Goal: Check status: Check status

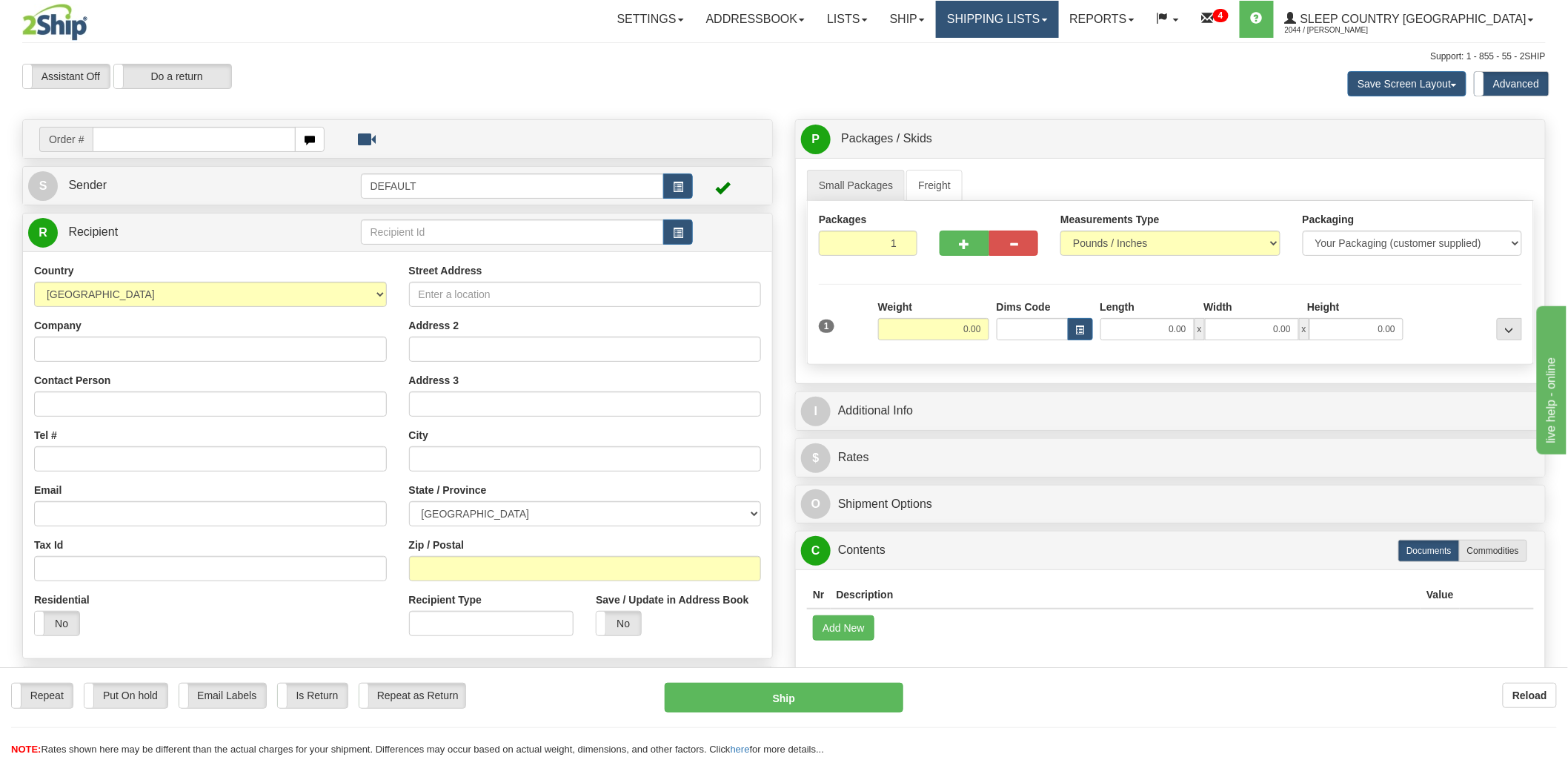
click at [1020, 20] on link "Shipping lists" at bounding box center [997, 19] width 122 height 37
click at [1048, 63] on link "Search Shipment History" at bounding box center [986, 71] width 144 height 19
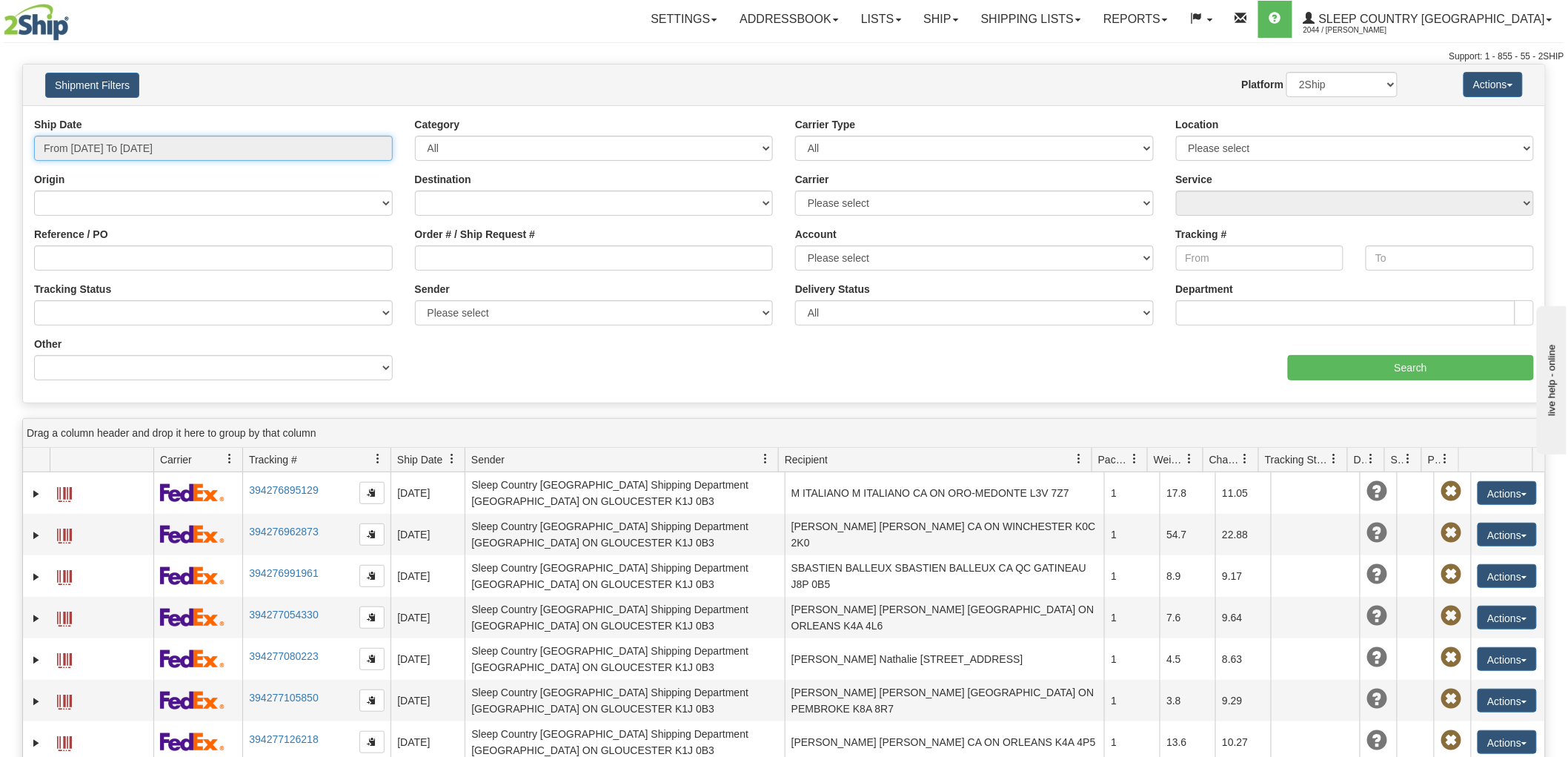
click at [221, 141] on input "From [DATE] To [DATE]" at bounding box center [213, 148] width 359 height 25
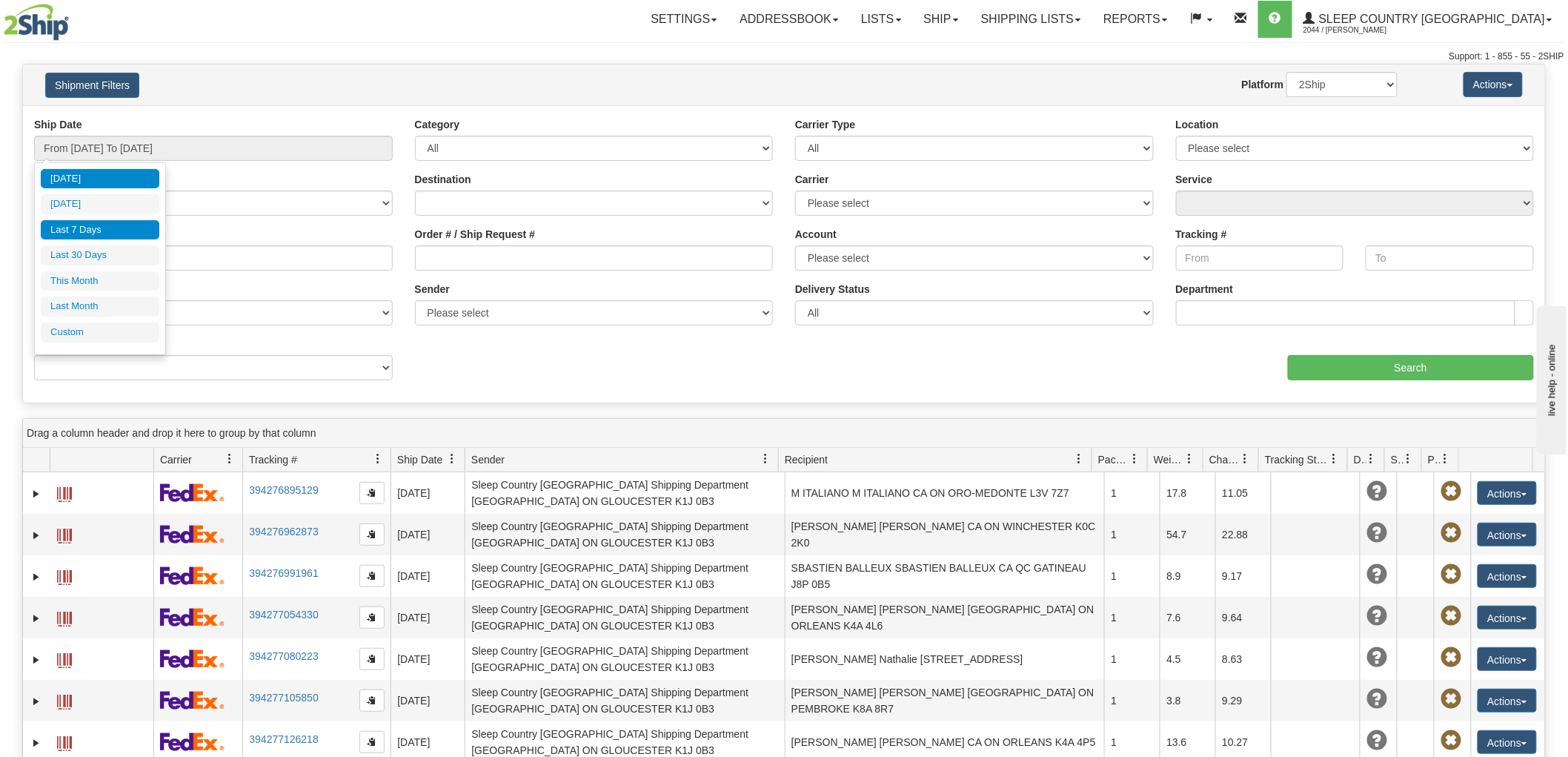
click at [101, 226] on li "Last 7 Days" at bounding box center [100, 230] width 118 height 20
type input "From [DATE] To [DATE]"
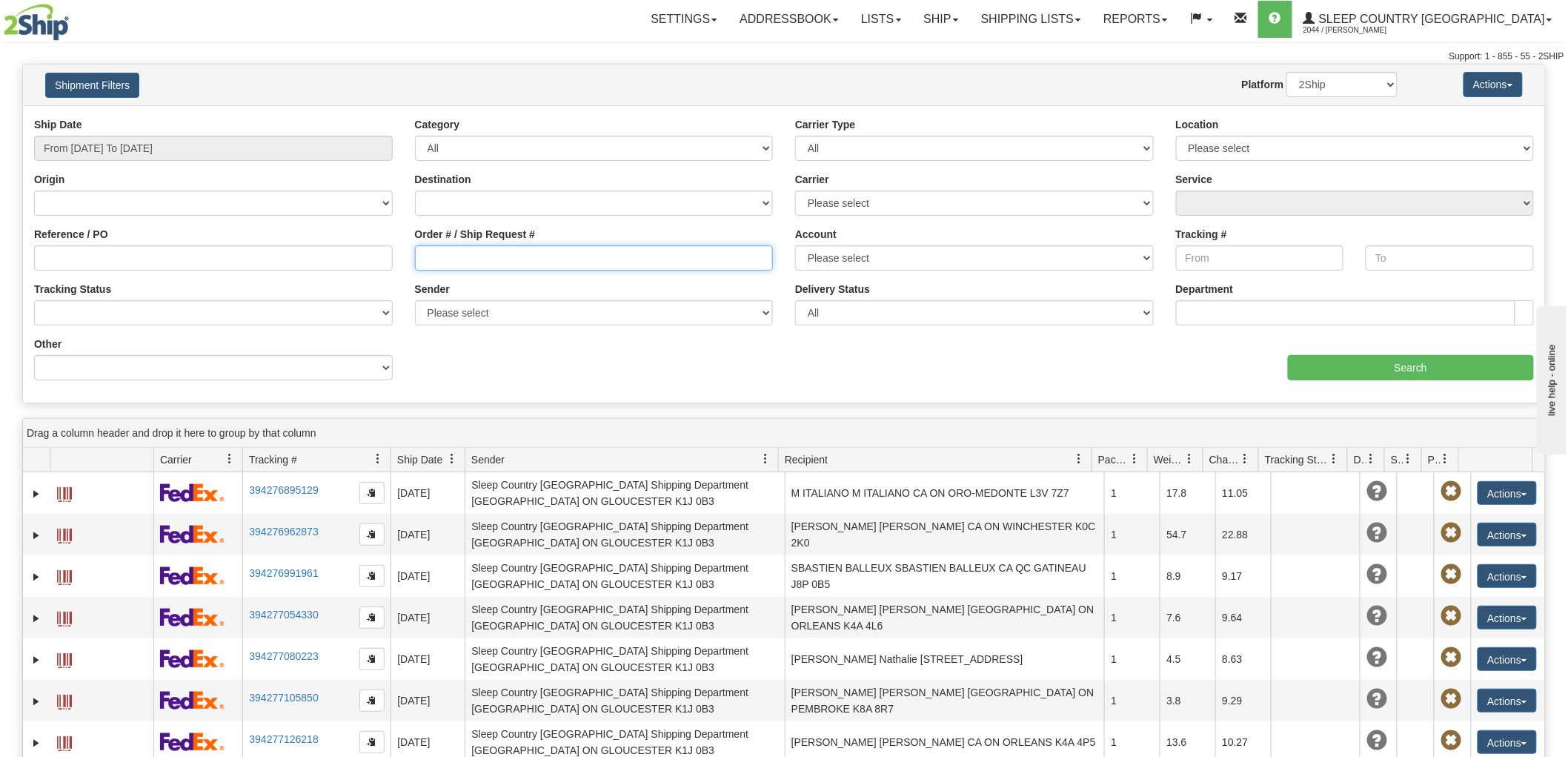
click at [557, 257] on input "Order # / Ship Request #" at bounding box center [594, 258] width 359 height 25
paste input "502I168754"
type input "502I168754"
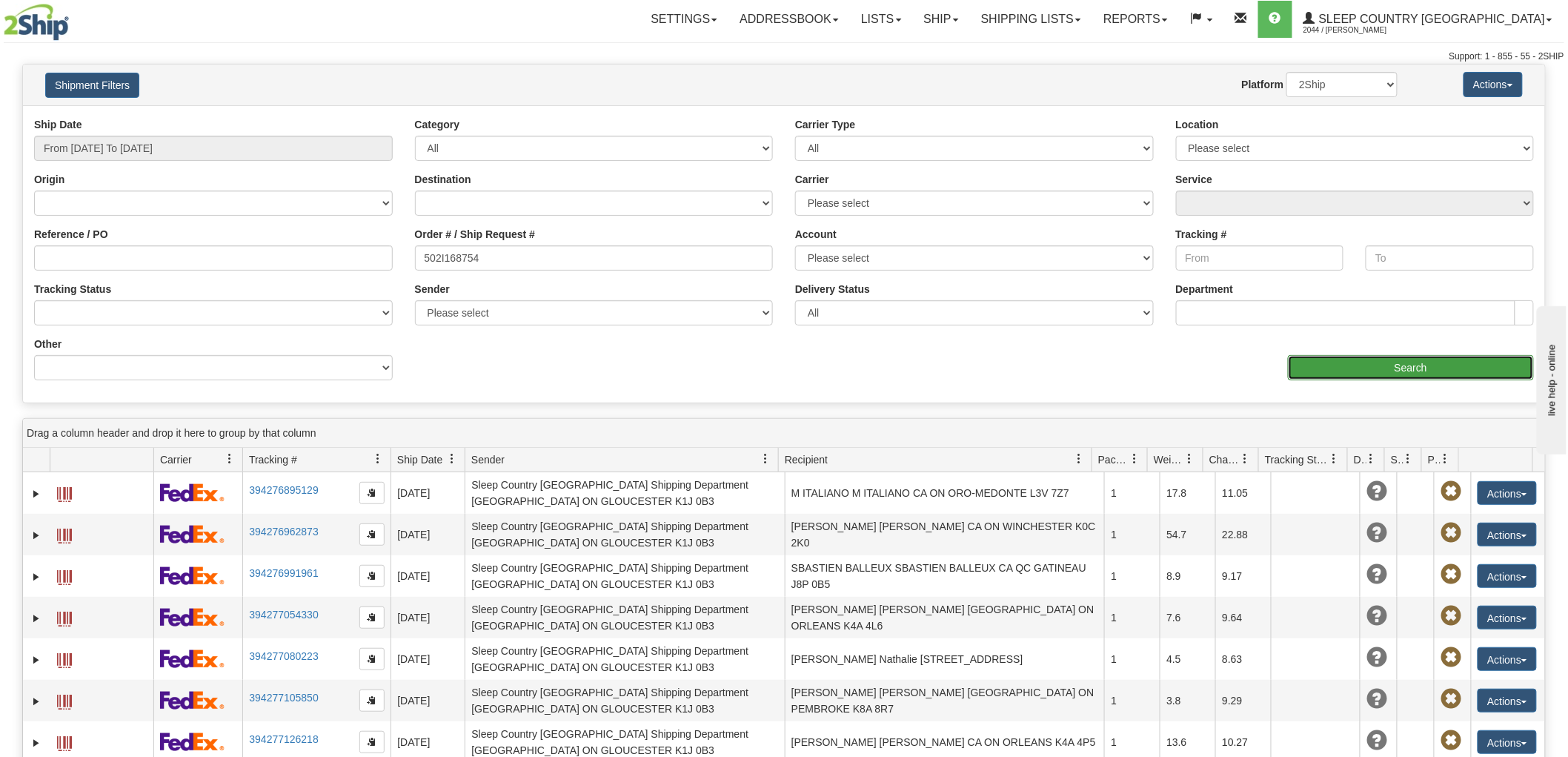
click at [1303, 360] on input "Search" at bounding box center [1411, 367] width 246 height 25
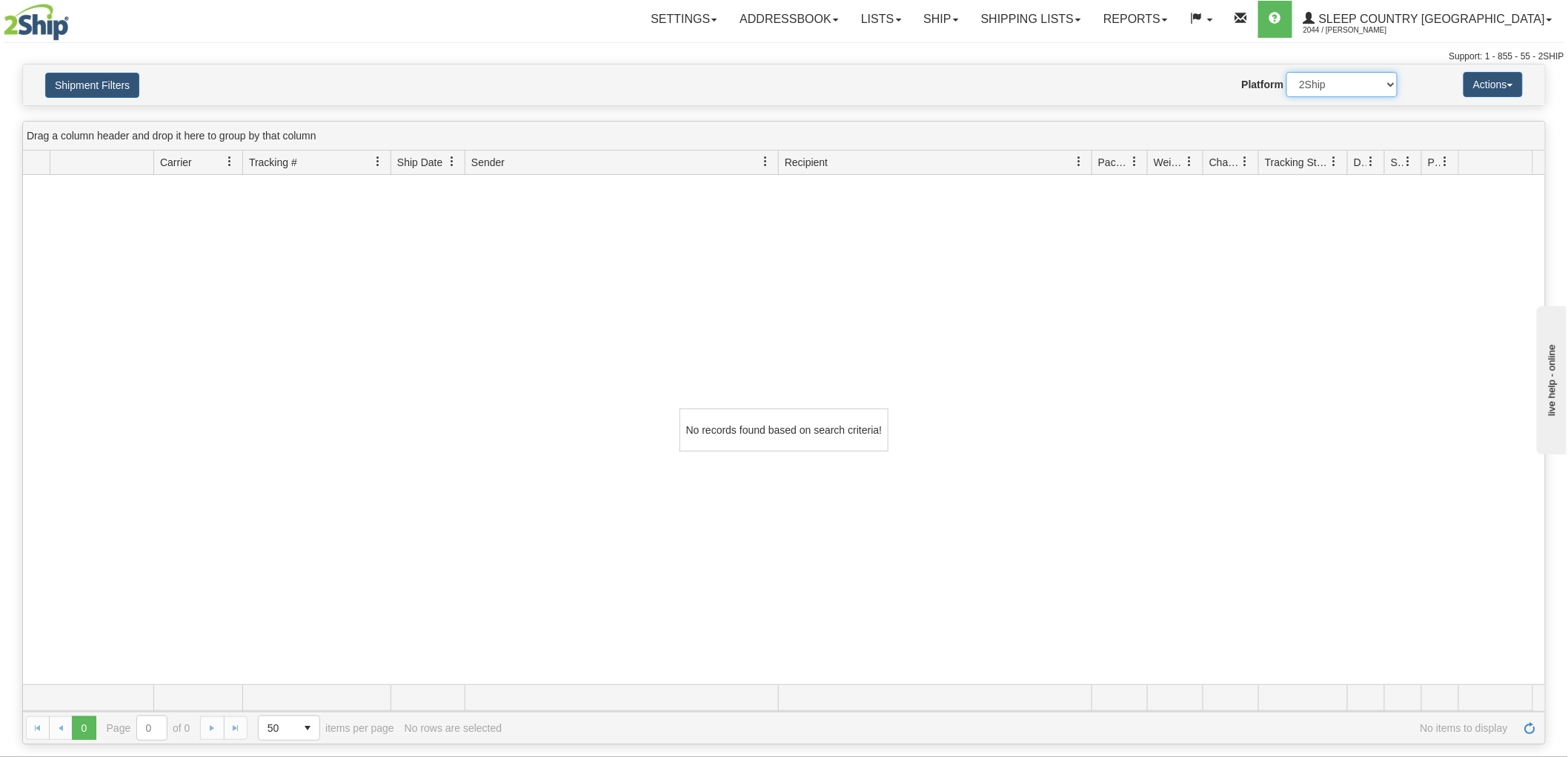
click at [1316, 83] on select "2Ship Imported" at bounding box center [1343, 84] width 111 height 25
select select "1"
click at [1287, 72] on select "2Ship Imported" at bounding box center [1343, 84] width 111 height 25
click at [654, 456] on div "No records found based on search criteria!" at bounding box center [784, 429] width 1523 height 509
click at [597, 462] on div "No records found based on search criteria!" at bounding box center [784, 429] width 1523 height 509
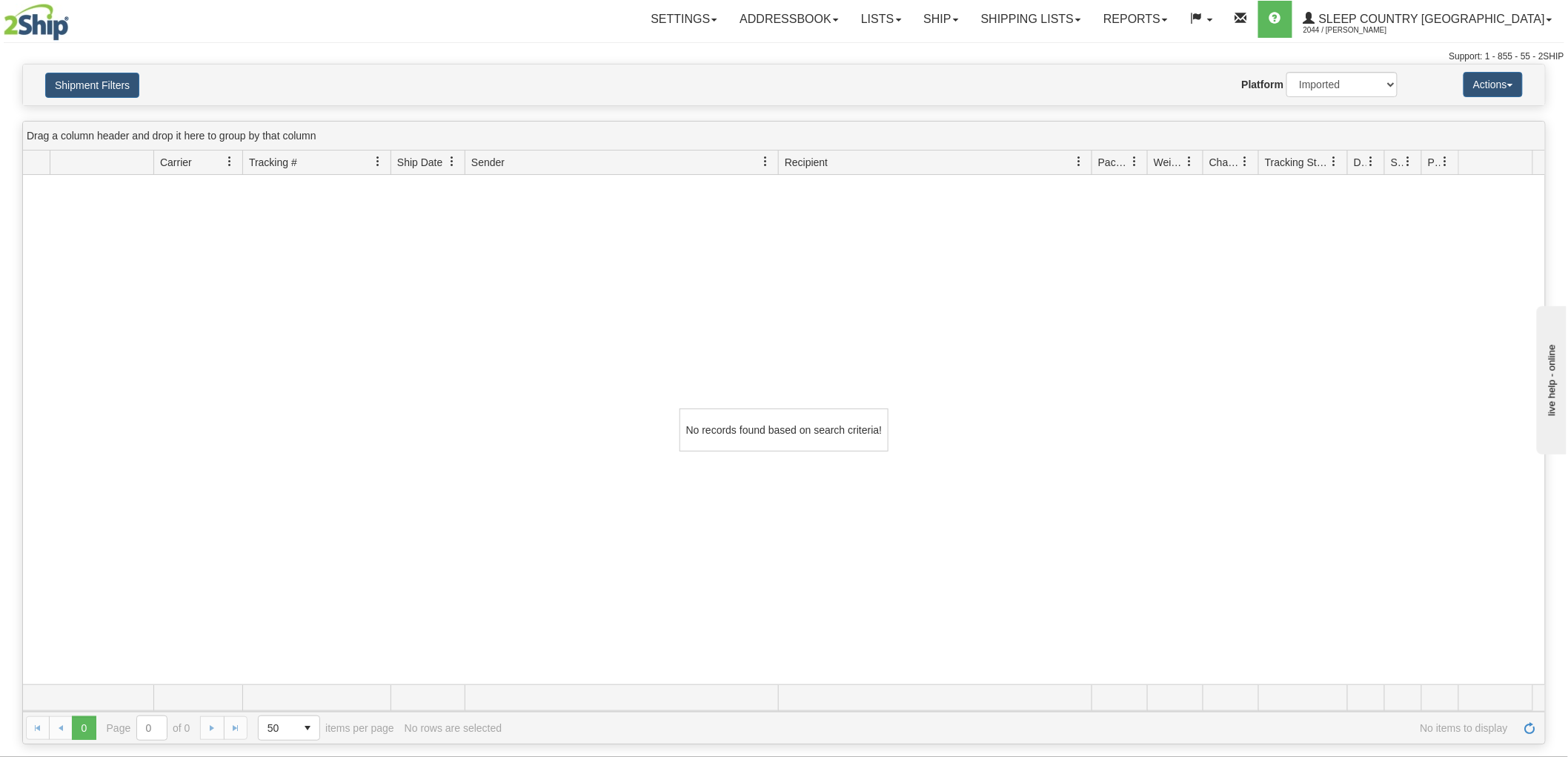
click at [1454, 298] on div "No records found based on search criteria!" at bounding box center [784, 429] width 1523 height 509
click at [1175, 470] on div "No records found based on search criteria!" at bounding box center [784, 429] width 1523 height 509
click at [371, 260] on div "No records found based on search criteria!" at bounding box center [784, 429] width 1523 height 509
